Goal: Task Accomplishment & Management: Use online tool/utility

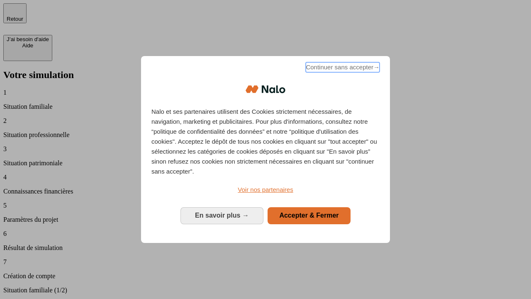
click at [342, 69] on span "Continuer sans accepter →" at bounding box center [343, 67] width 74 height 10
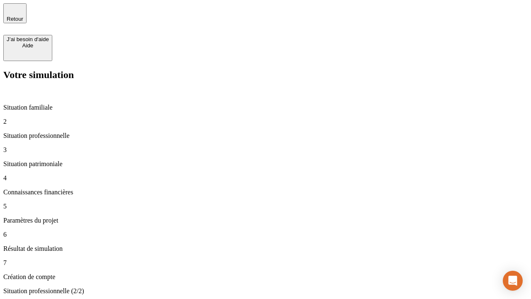
type input "30 000"
type input "1 000"
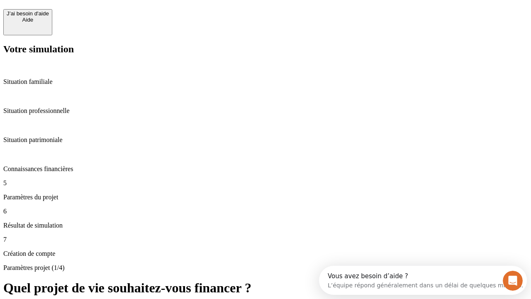
scroll to position [7, 0]
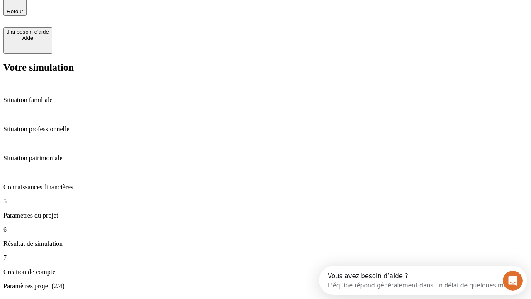
type input "40"
type input "64"
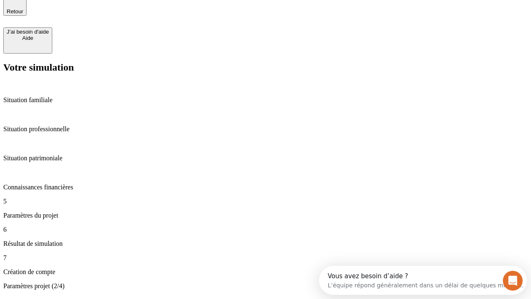
type input "200 000"
type input "640"
